Goal: Information Seeking & Learning: Learn about a topic

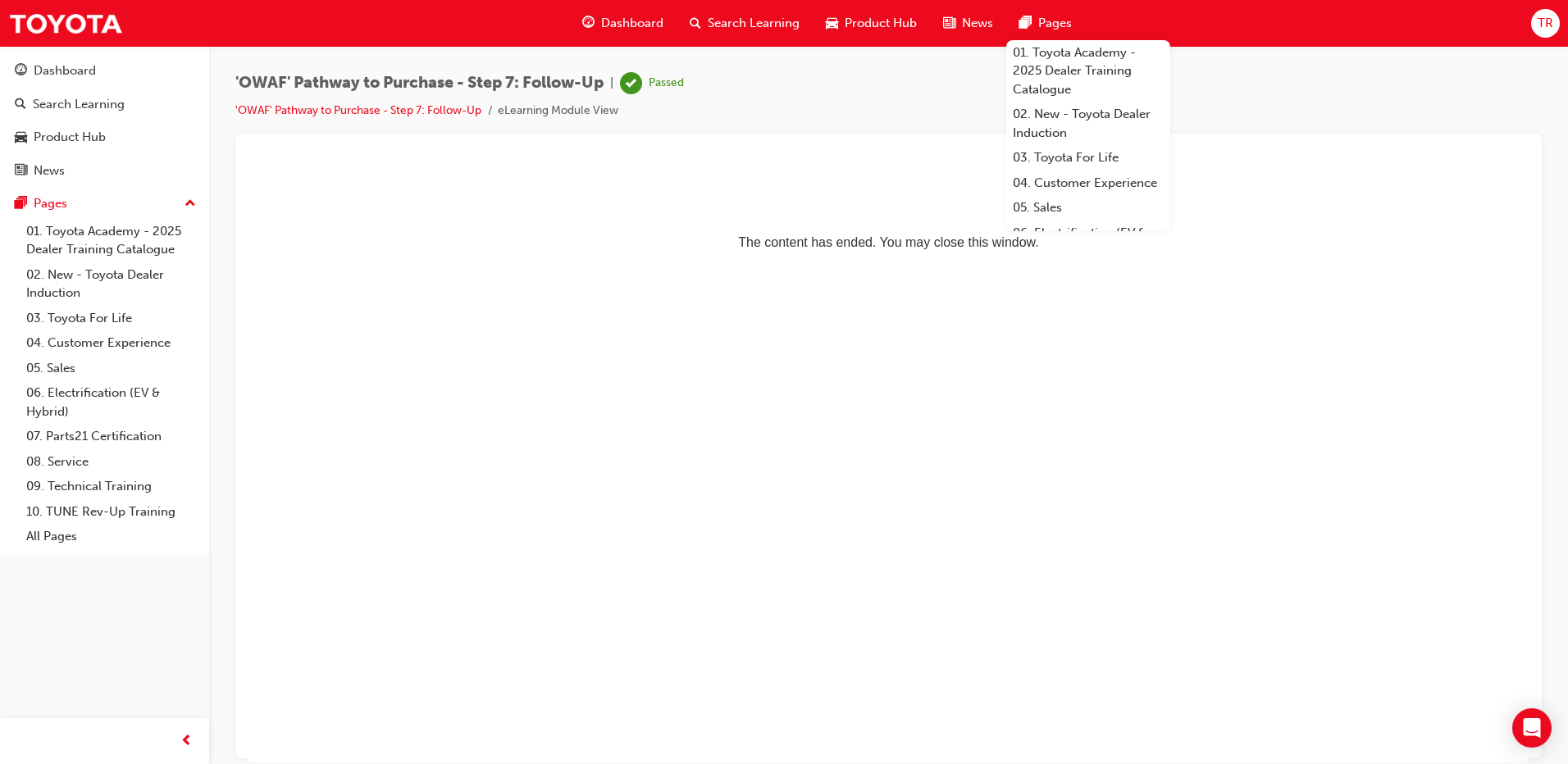
click at [761, 30] on span "Search Learning" at bounding box center [753, 23] width 91 height 19
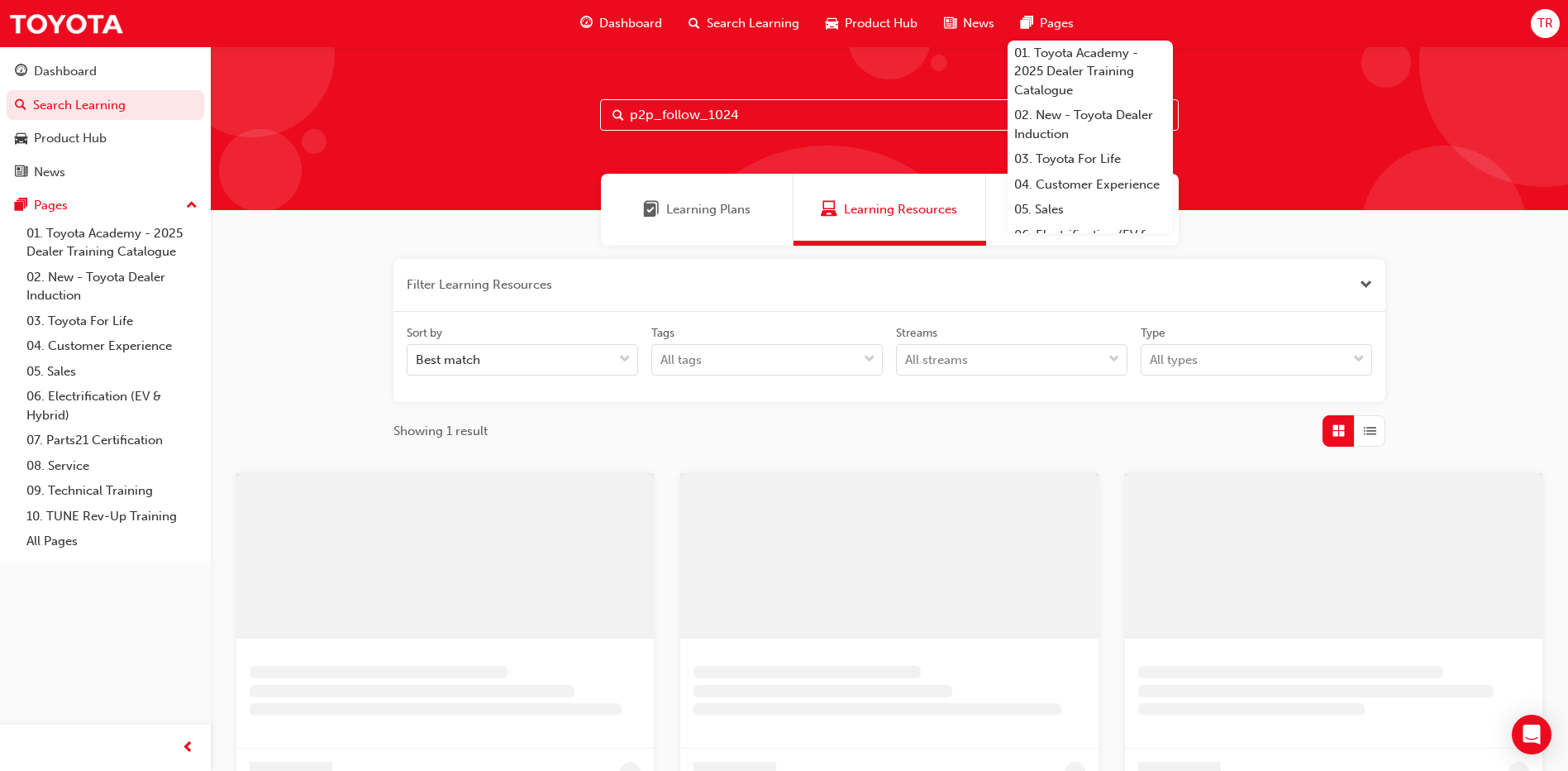
click at [870, 213] on span "Learning Resources" at bounding box center [901, 209] width 113 height 19
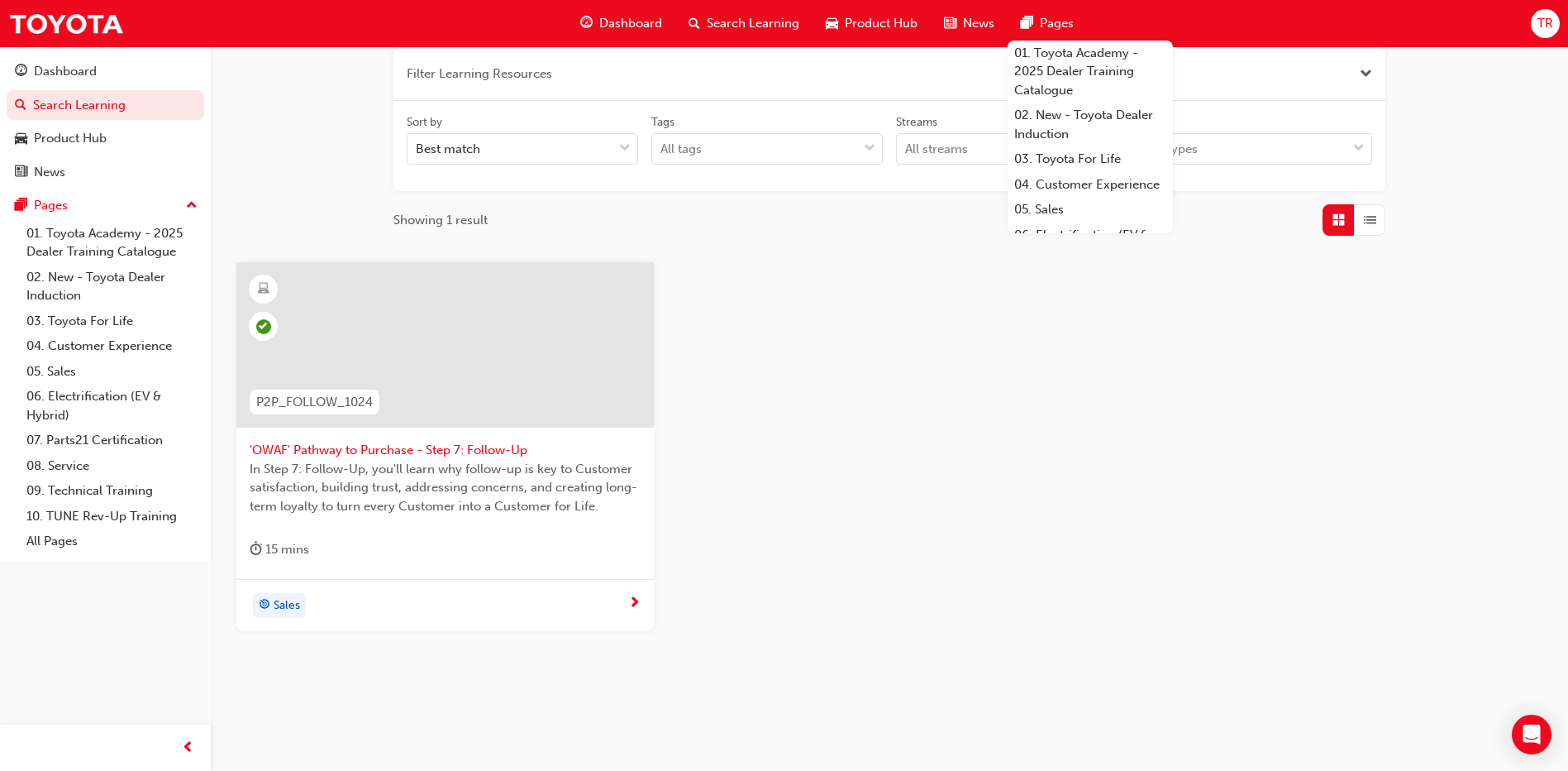
scroll to position [231, 0]
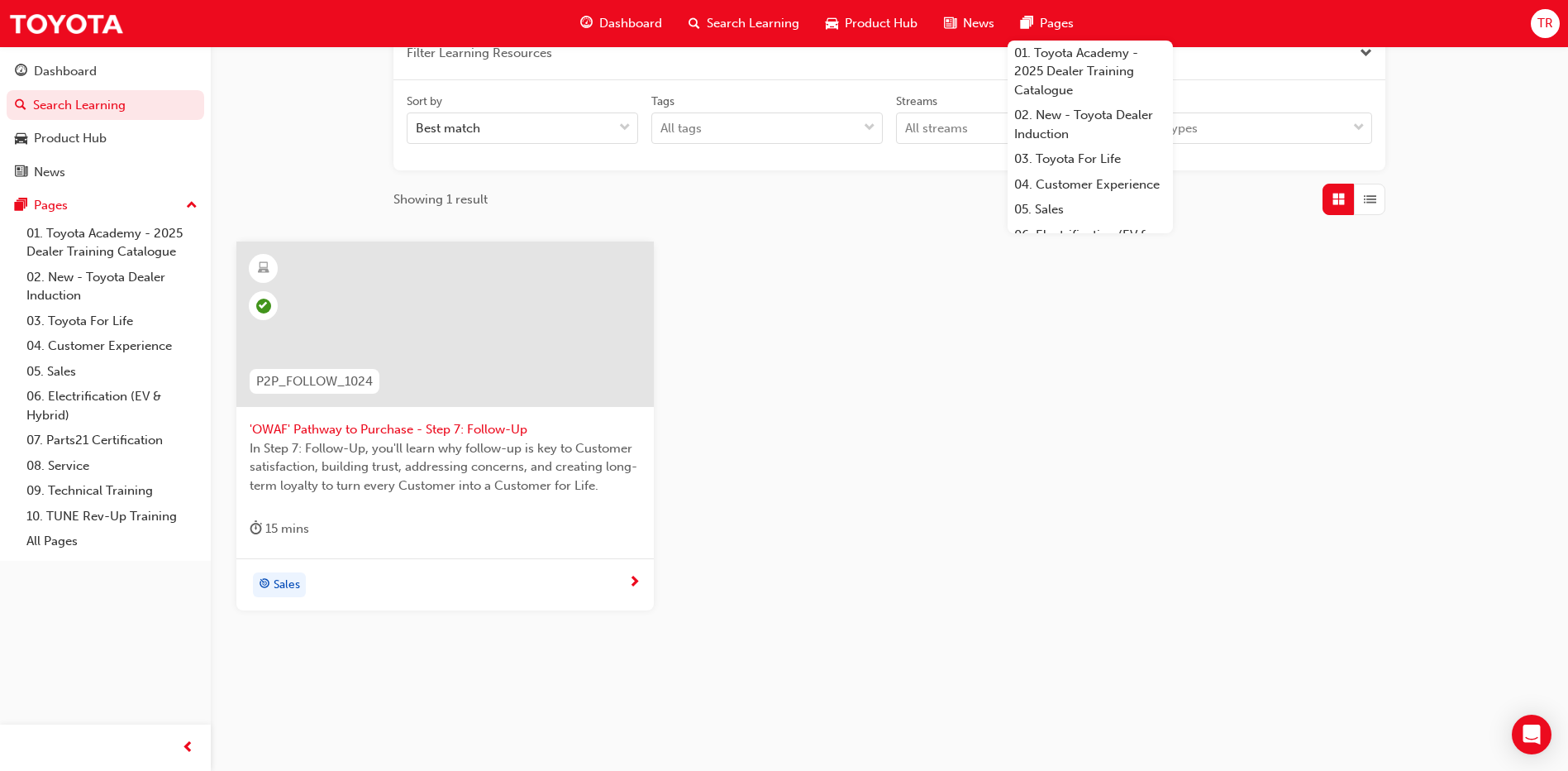
click at [638, 582] on span "next-icon" at bounding box center [634, 583] width 12 height 15
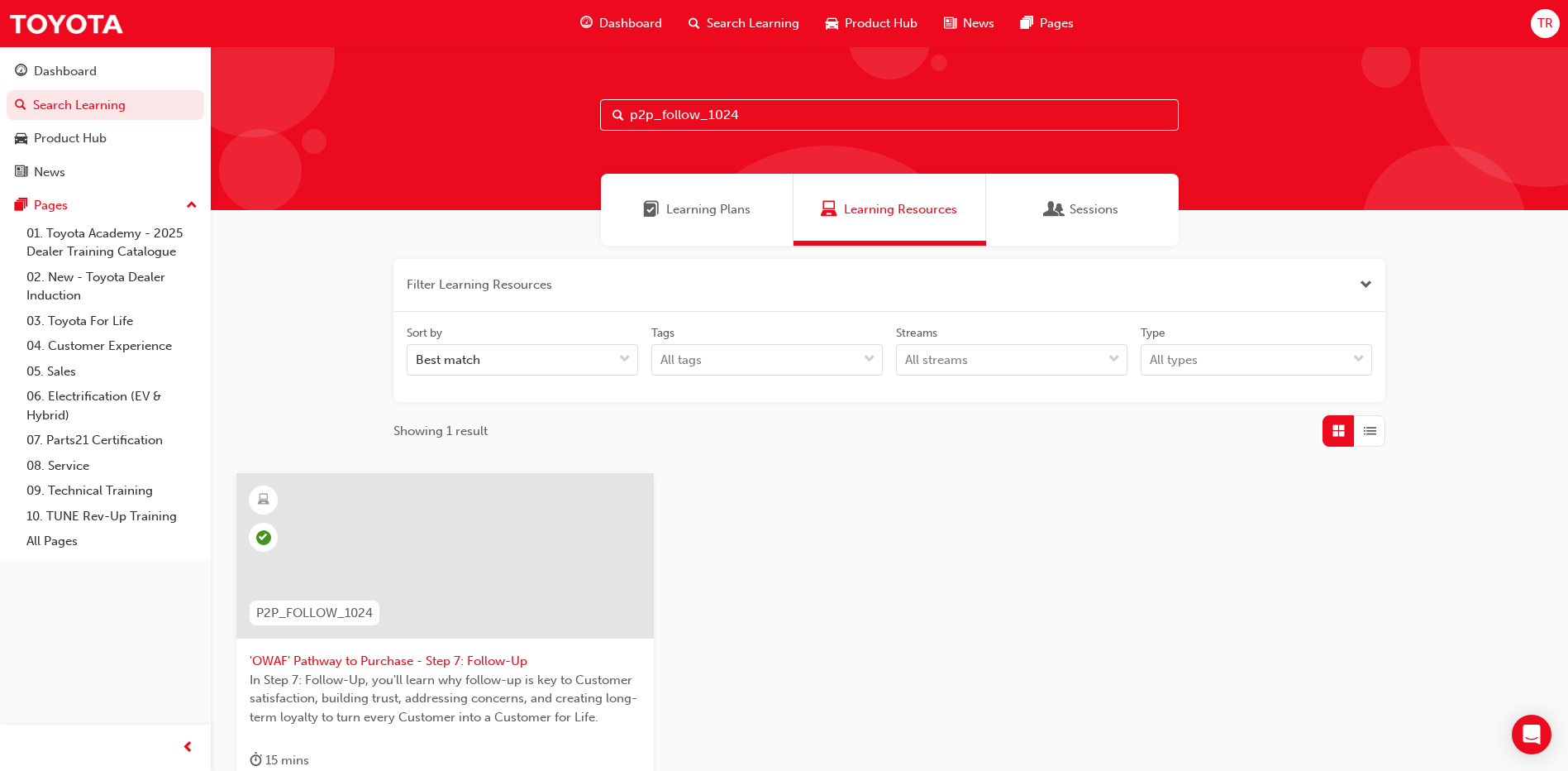
click at [747, 108] on input "p2p_follow_1024" at bounding box center [890, 115] width 579 height 31
type input "p"
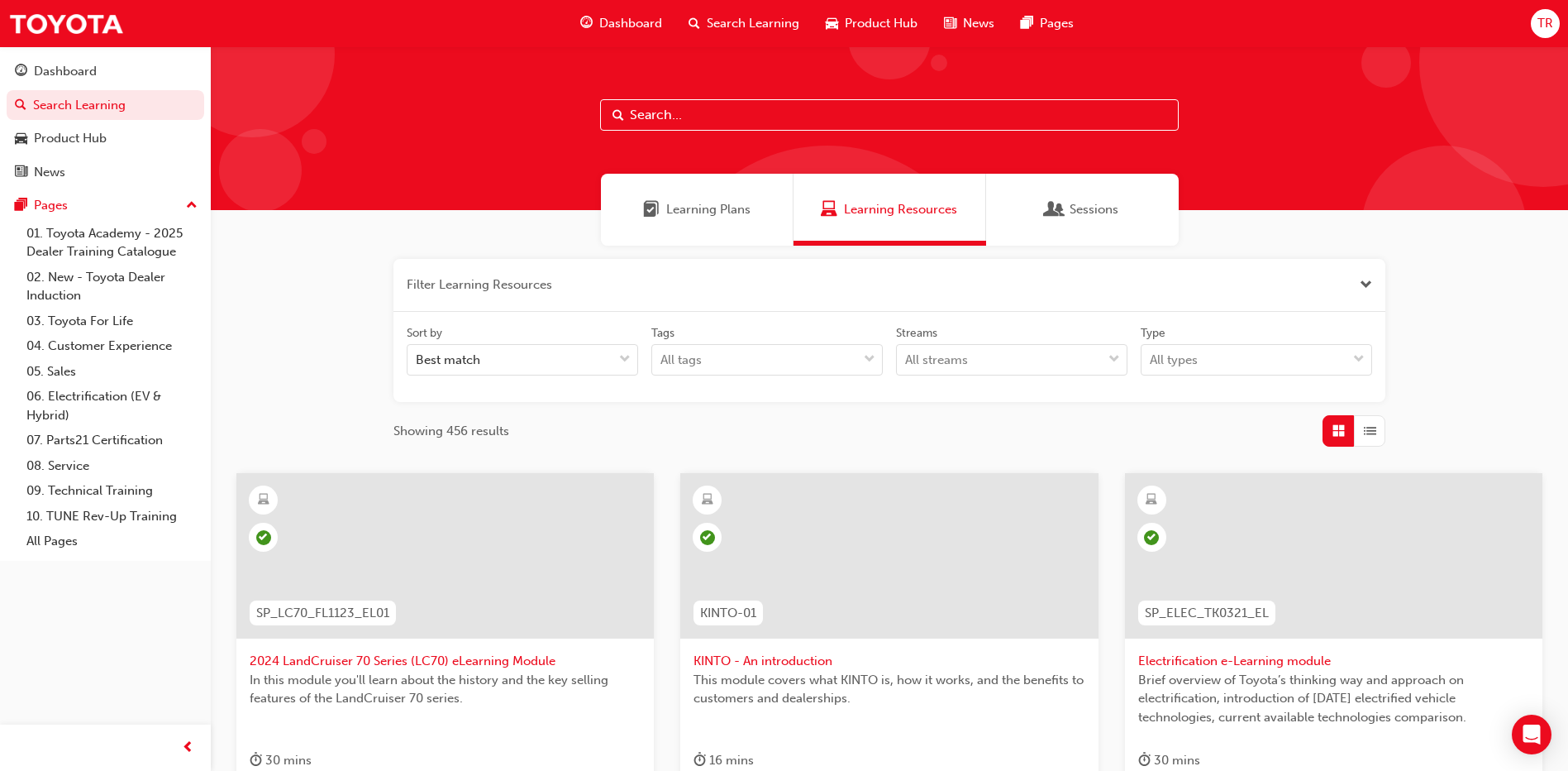
click at [732, 19] on span "Search Learning" at bounding box center [753, 23] width 92 height 19
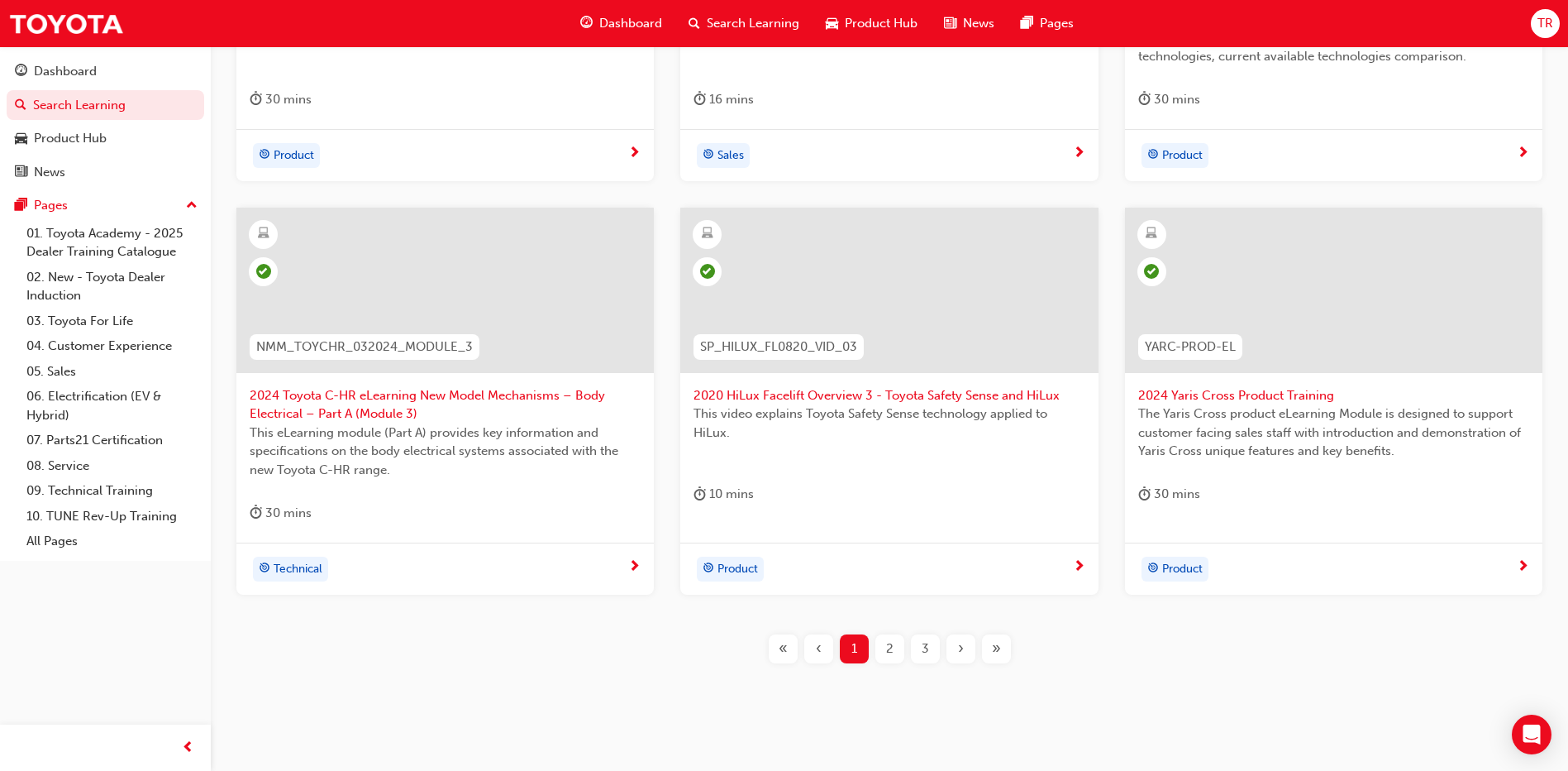
scroll to position [661, 0]
click at [886, 645] on span "2" at bounding box center [890, 647] width 7 height 19
